Goal: Information Seeking & Learning: Learn about a topic

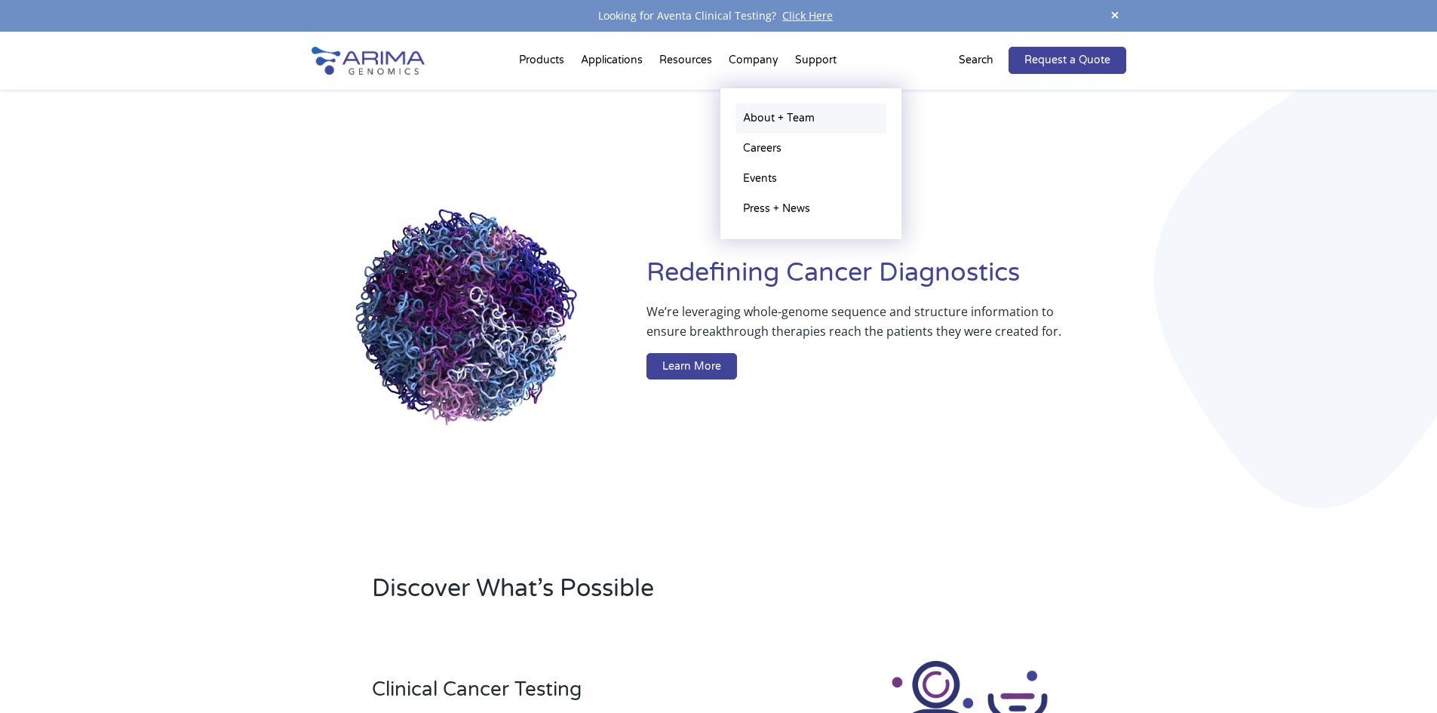
click at [778, 124] on link "About + Team" at bounding box center [810, 118] width 151 height 30
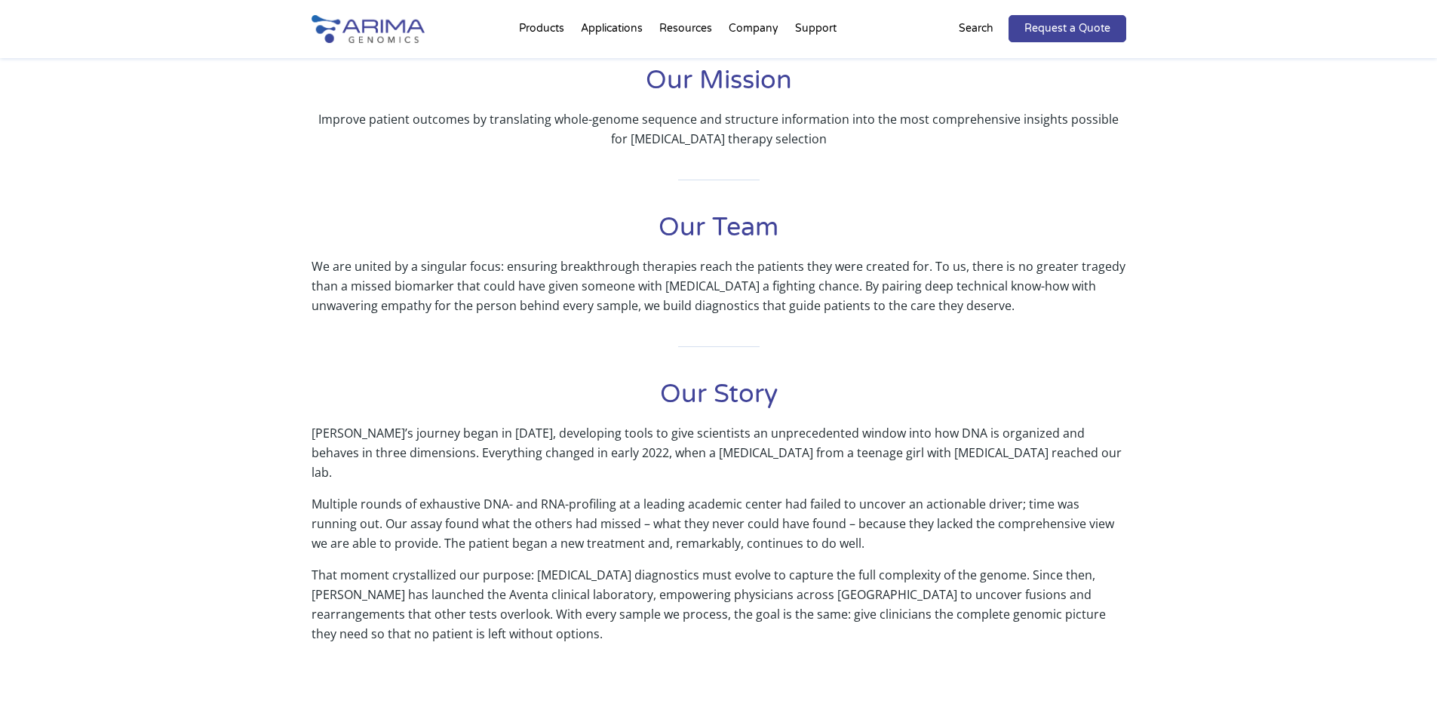
scroll to position [362, 0]
click at [900, 324] on div "Our Mission Improve patient outcomes by translating whole-genome sequence and s…" at bounding box center [719, 367] width 815 height 612
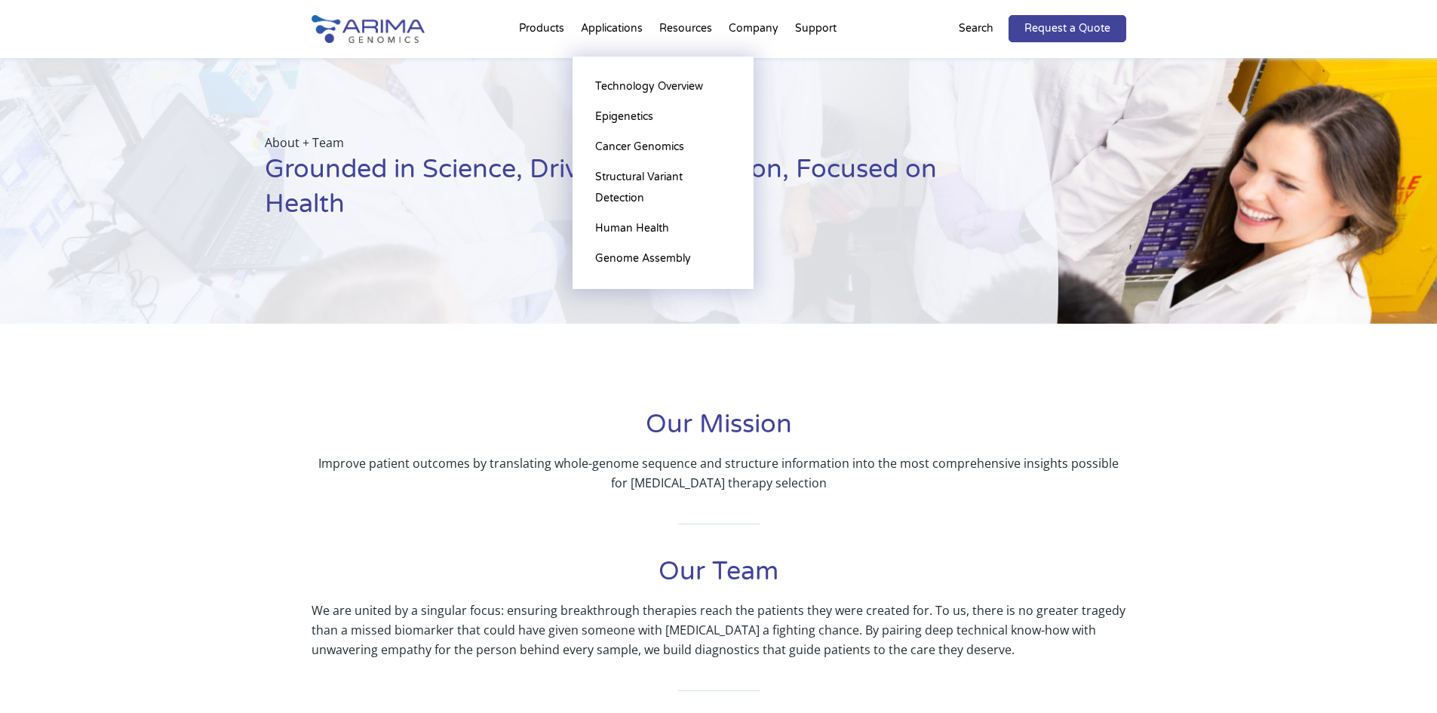
scroll to position [14, 0]
click at [632, 105] on link "Epigenetics" at bounding box center [663, 117] width 151 height 30
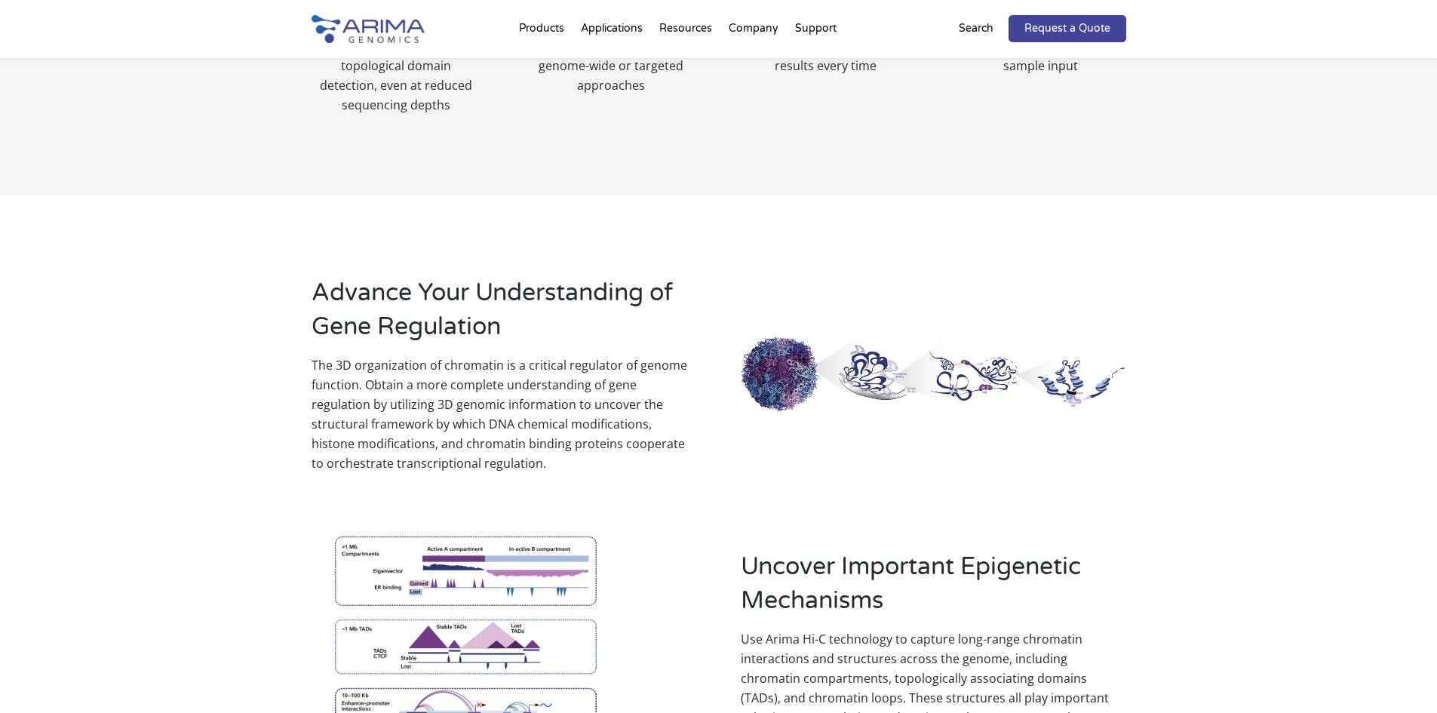
scroll to position [1026, 0]
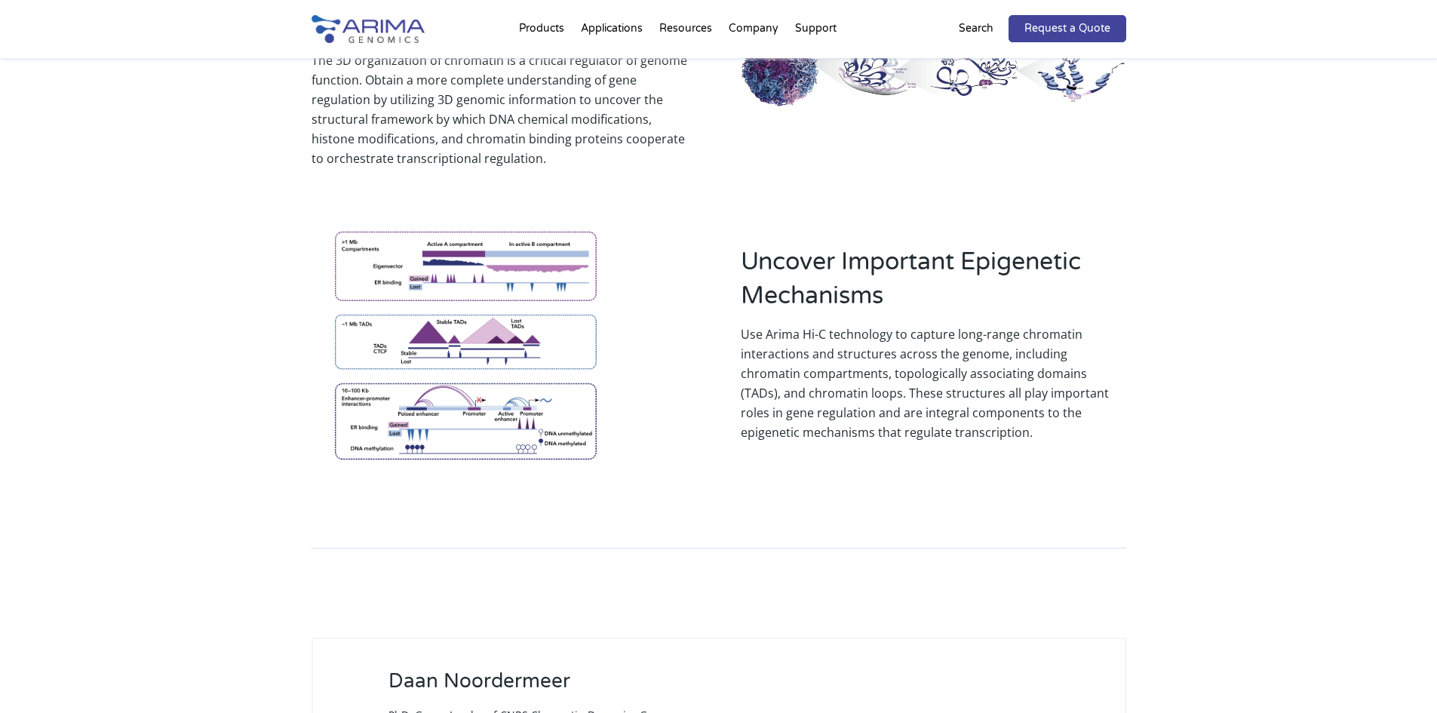
scroll to position [1327, 0]
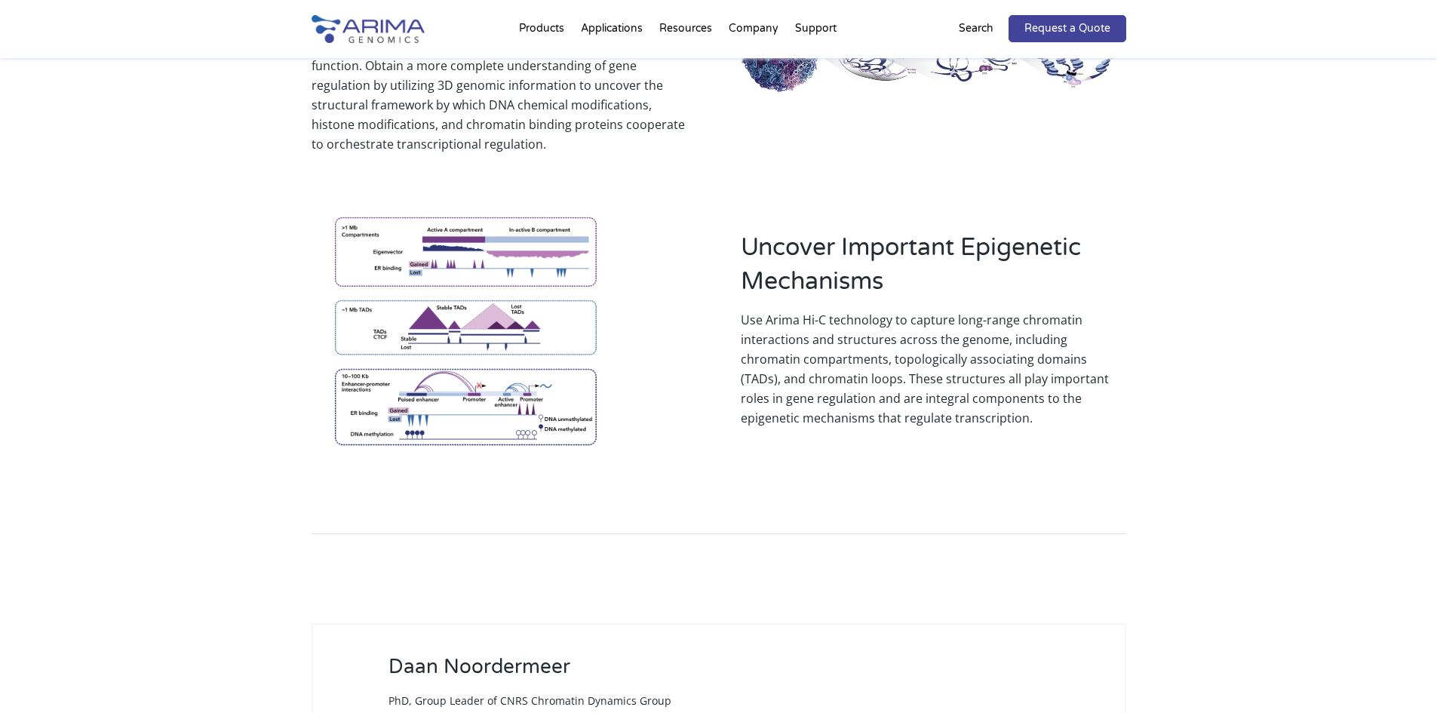
click at [829, 444] on div "Uncover Important Epigenetic Mechanisms Use Arima Hi-C technology to capture lo…" at bounding box center [719, 319] width 815 height 290
click at [1223, 333] on div "Advance Your Understanding of Gene Regulation The 3D organization of chromatin …" at bounding box center [718, 200] width 1437 height 649
